Goal: Task Accomplishment & Management: Manage account settings

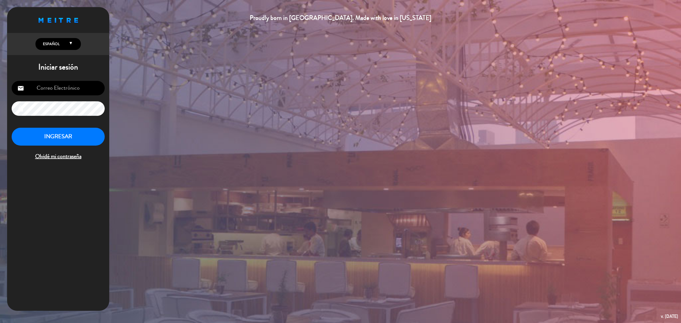
type input "[EMAIL_ADDRESS][DOMAIN_NAME]"
click at [80, 138] on button "INGRESAR" at bounding box center [58, 137] width 93 height 18
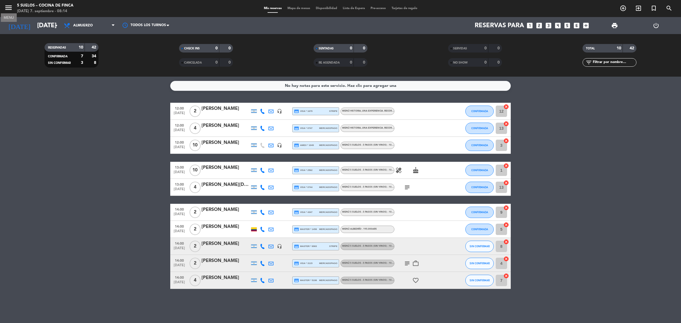
click at [6, 8] on icon "menu" at bounding box center [8, 7] width 9 height 9
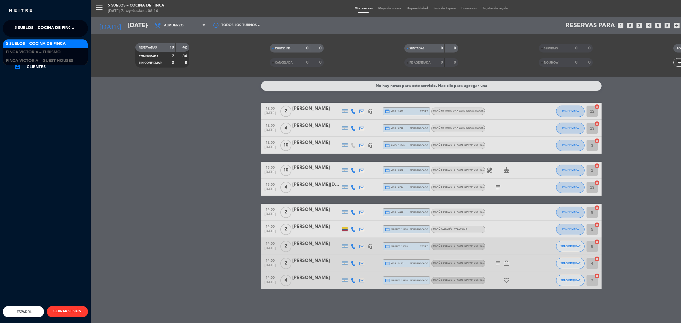
click at [30, 28] on span "5 SUELOS – COCINA DE FINCA" at bounding box center [44, 28] width 60 height 12
click at [41, 50] on span "FINCA VICTORIA – TURISMO" at bounding box center [33, 52] width 55 height 7
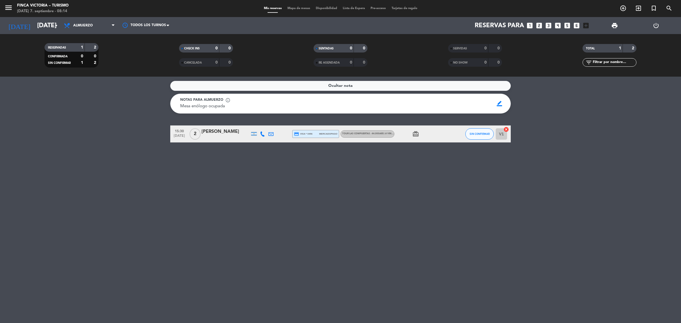
click at [96, 145] on div "Ocultar nota Notas para almuerzo info_outline Mesa enólogo ocupada Mesa enólogo…" at bounding box center [340, 200] width 681 height 246
